Goal: Task Accomplishment & Management: Manage account settings

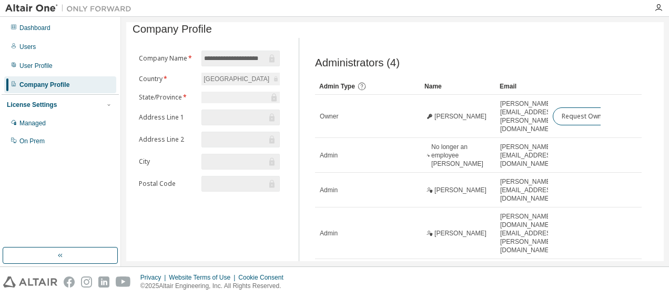
scroll to position [0, 13]
drag, startPoint x: 665, startPoint y: 168, endPoint x: 668, endPoint y: 137, distance: 31.8
click at [668, 139] on html "**********" at bounding box center [334, 148] width 669 height 297
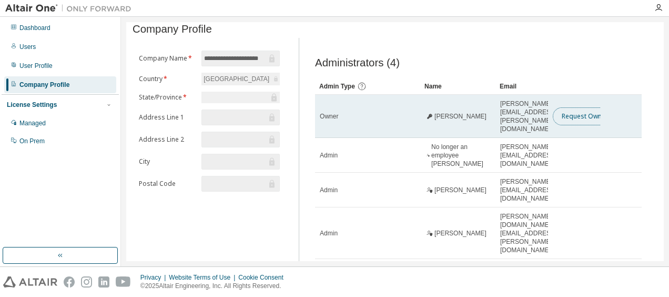
click at [583, 113] on button "Request Owner Change" at bounding box center [597, 116] width 89 height 18
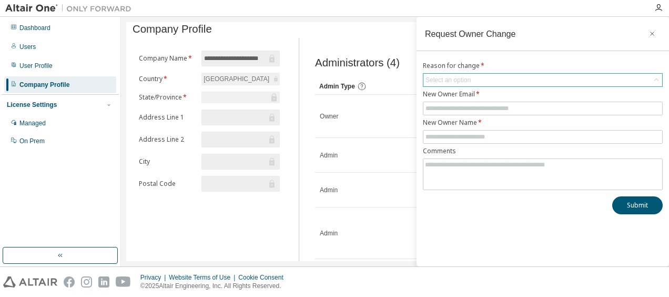
click at [462, 78] on div "Select an option" at bounding box center [447, 80] width 45 height 8
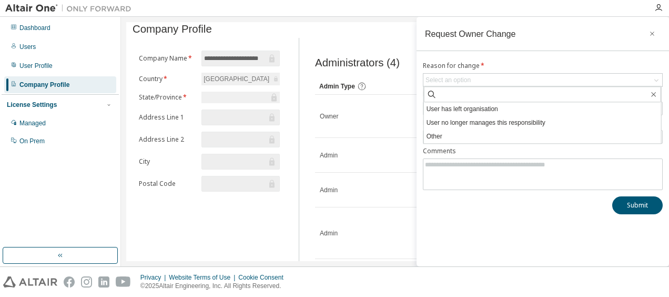
click at [353, 34] on div "Company Profile" at bounding box center [394, 29] width 525 height 12
click at [652, 33] on icon "button" at bounding box center [651, 33] width 7 height 8
